Goal: Task Accomplishment & Management: Manage account settings

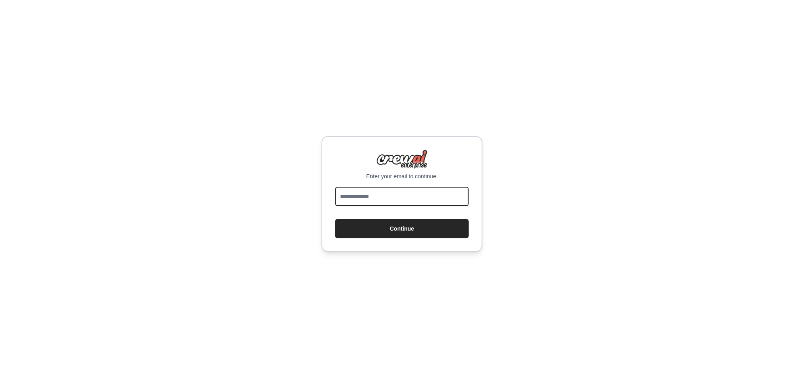
click at [380, 201] on input "email" at bounding box center [402, 196] width 134 height 19
type input "**********"
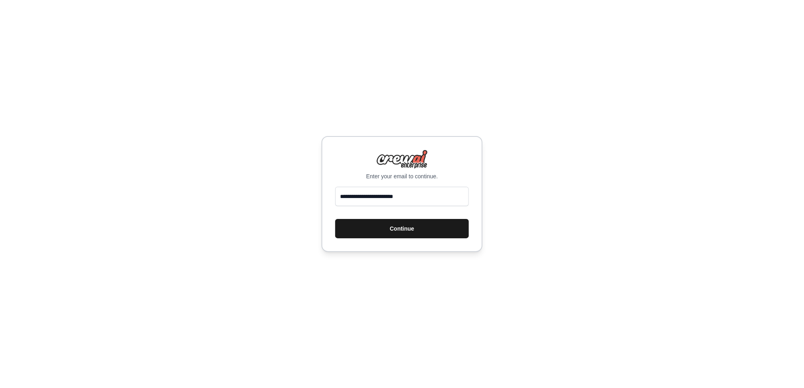
click at [399, 227] on button "Continue" at bounding box center [402, 228] width 134 height 19
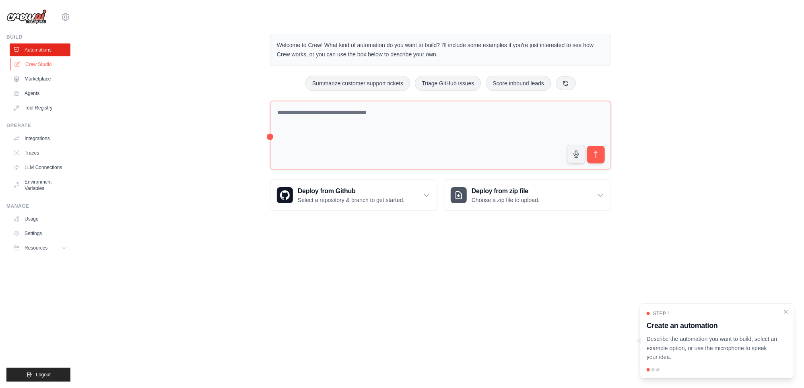
click at [37, 62] on link "Crew Studio" at bounding box center [40, 64] width 61 height 13
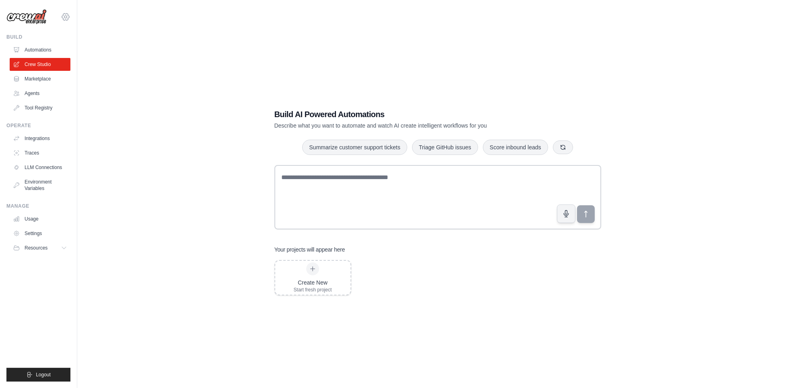
click at [63, 15] on icon at bounding box center [66, 17] width 10 height 10
click at [60, 58] on link "Settings" at bounding box center [65, 54] width 71 height 14
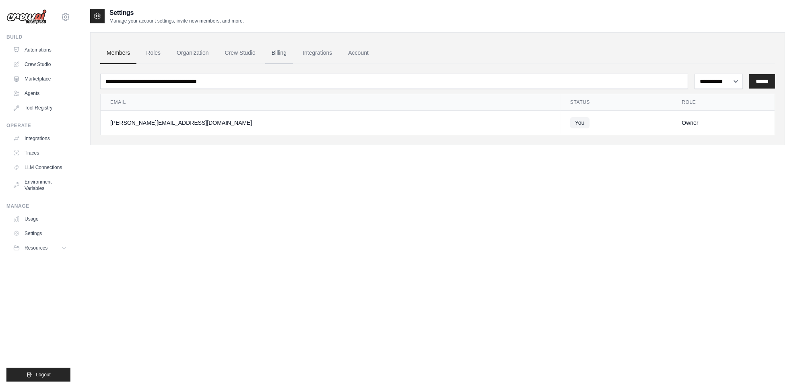
click at [280, 50] on link "Billing" at bounding box center [279, 53] width 28 height 22
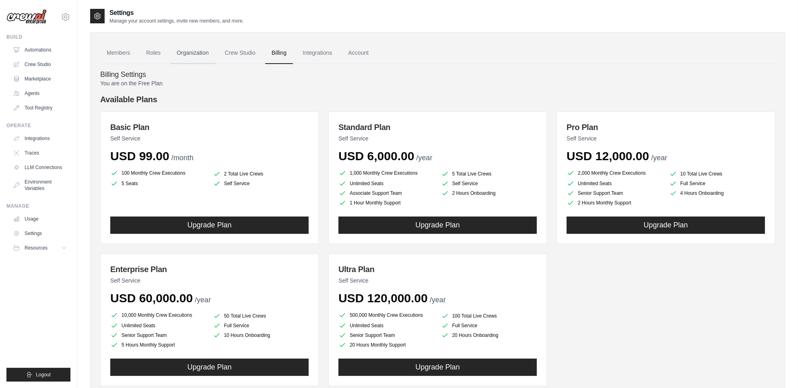
click at [180, 53] on link "Organization" at bounding box center [192, 53] width 45 height 22
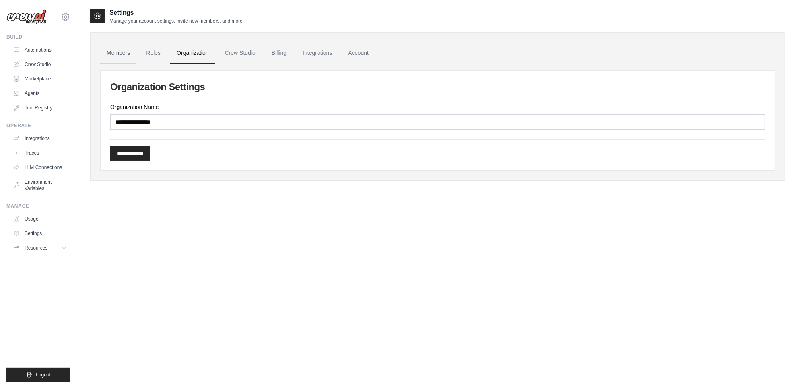
click at [127, 51] on link "Members" at bounding box center [118, 53] width 36 height 22
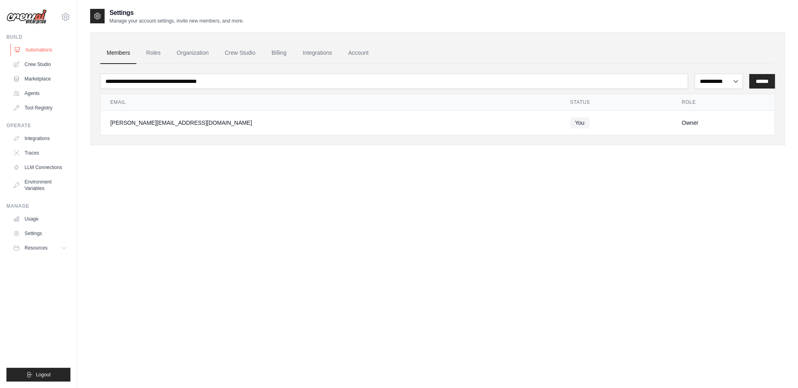
click at [37, 46] on link "Automations" at bounding box center [40, 49] width 61 height 13
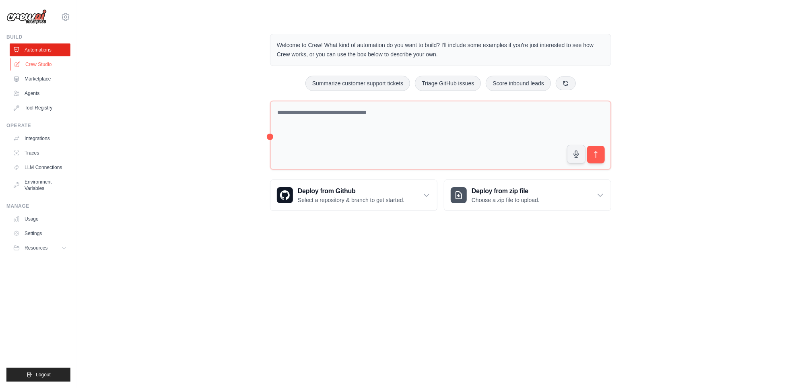
click at [37, 66] on link "Crew Studio" at bounding box center [40, 64] width 61 height 13
